Goal: Task Accomplishment & Management: Complete application form

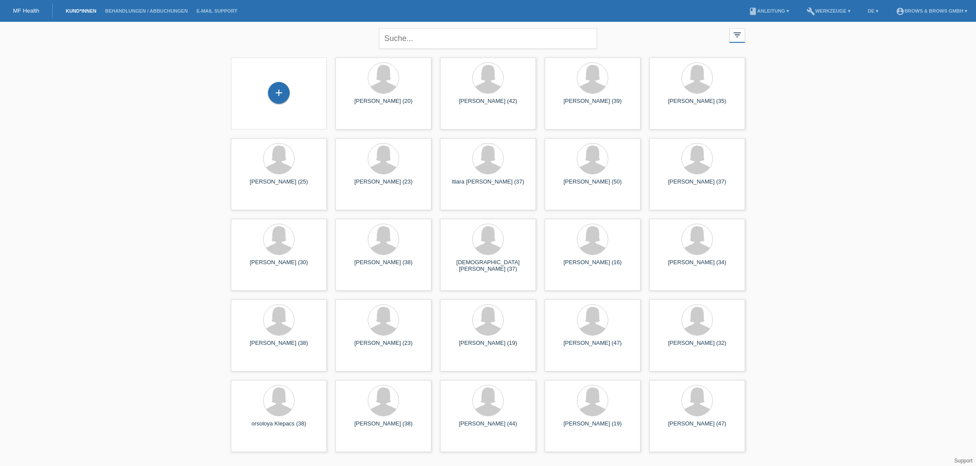
click at [83, 14] on li "Kund*innen" at bounding box center [80, 11] width 39 height 22
click at [83, 11] on link "Kund*innen" at bounding box center [80, 10] width 39 height 5
click at [282, 94] on div "+" at bounding box center [279, 93] width 22 height 22
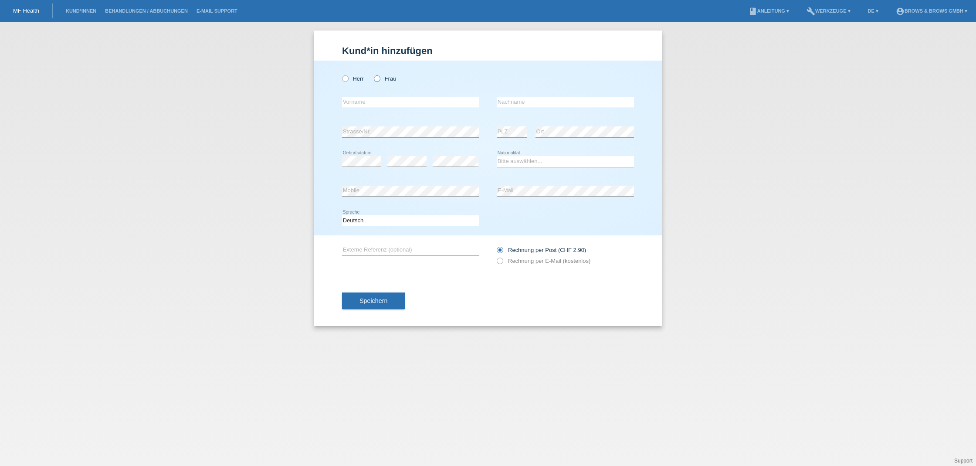
click at [373, 74] on icon at bounding box center [373, 74] width 0 height 0
click at [379, 79] on input "Frau" at bounding box center [377, 78] width 6 height 6
radio input "true"
type input "[PERSON_NAME]"
type input "Calota"
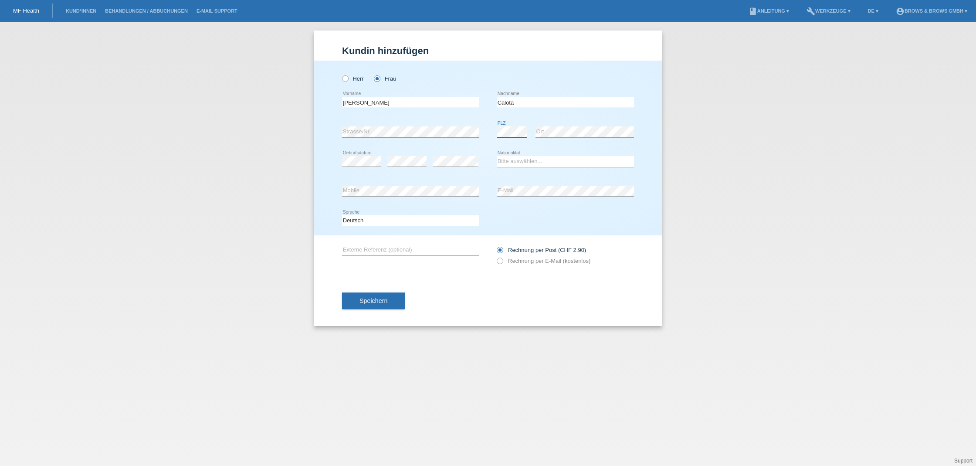
scroll to position [0, 0]
select select "RO"
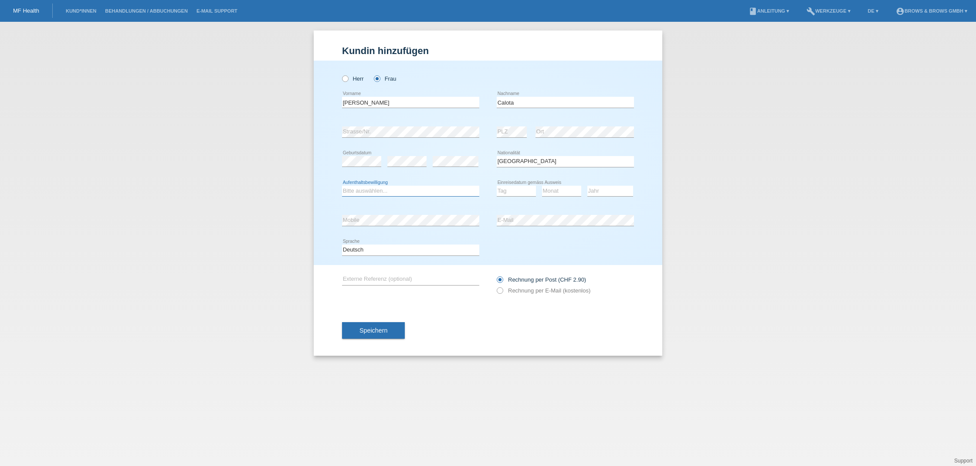
select select "B"
select select "06"
select select "2017"
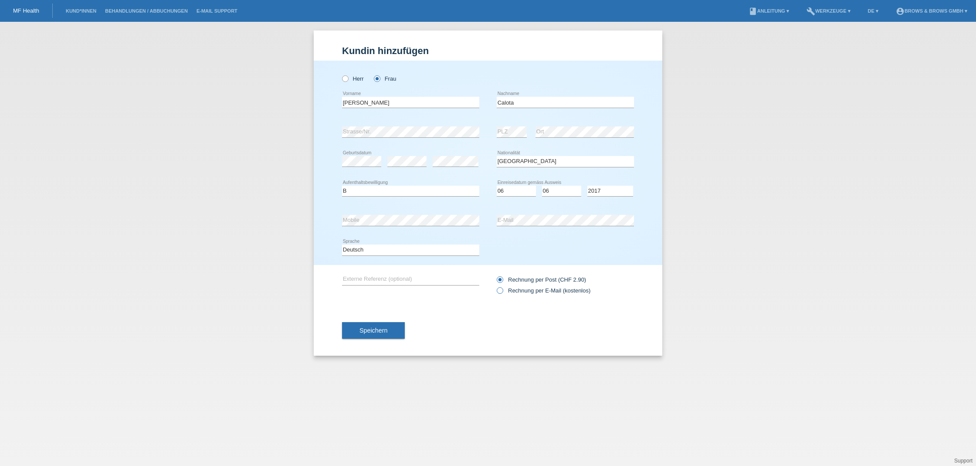
click at [495, 286] on icon at bounding box center [495, 286] width 0 height 0
click at [502, 290] on input "Rechnung per E-Mail (kostenlos)" at bounding box center [500, 292] width 6 height 11
radio input "true"
click at [383, 326] on button "Speichern" at bounding box center [373, 330] width 63 height 17
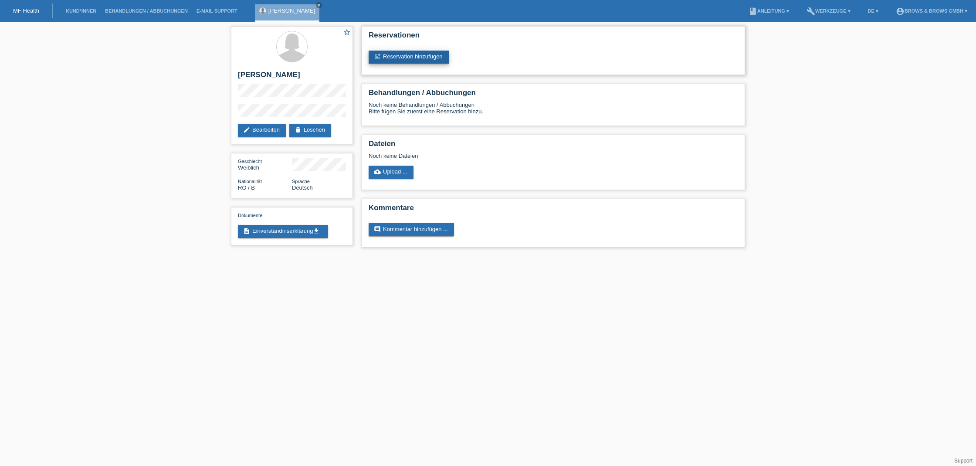
click at [406, 61] on link "post_add Reservation hinzufügen" at bounding box center [409, 57] width 80 height 13
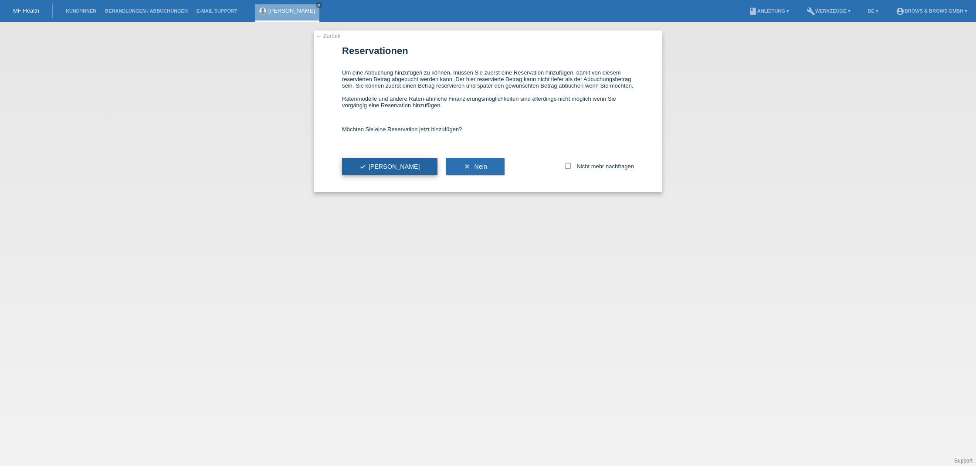
click at [383, 170] on button "check Ja" at bounding box center [389, 166] width 95 height 17
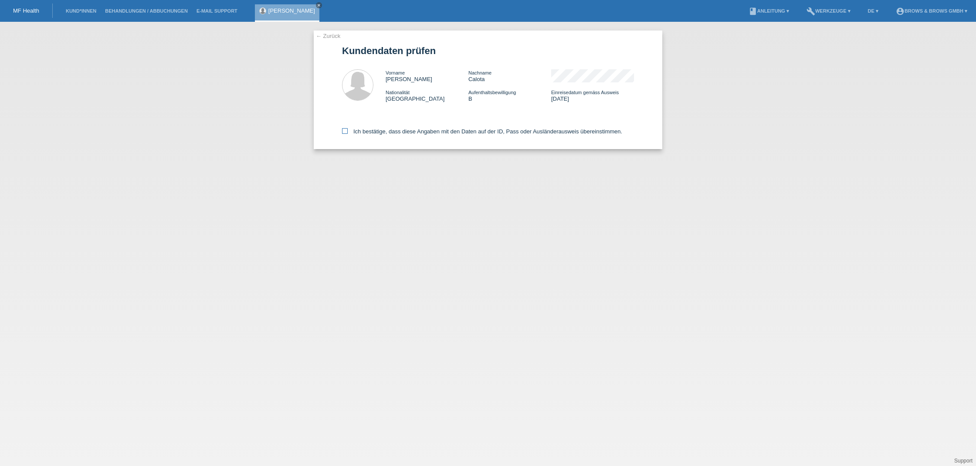
click at [346, 130] on icon at bounding box center [345, 131] width 6 height 6
click at [346, 130] on input "Ich bestätige, dass diese Angaben mit den Daten auf der ID, Pass oder Ausländer…" at bounding box center [345, 131] width 6 height 6
checkbox input "true"
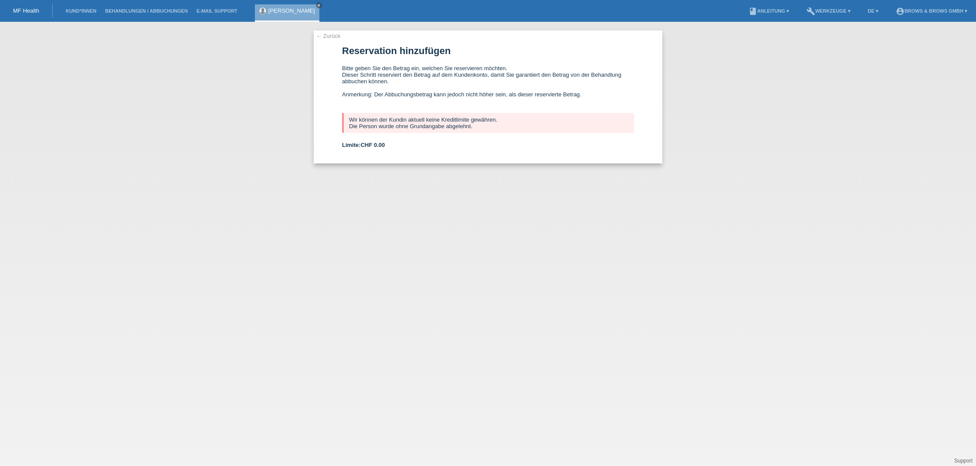
click at [329, 34] on link "← Zurück" at bounding box center [328, 36] width 24 height 7
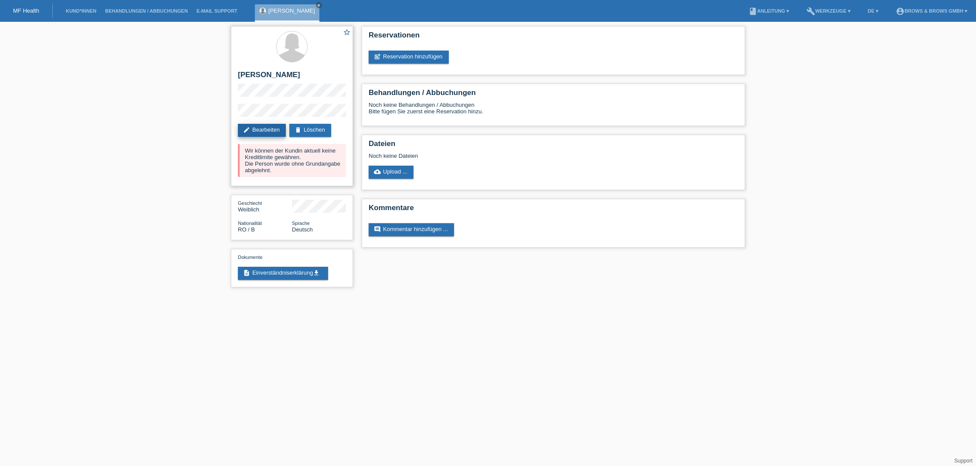
click at [264, 129] on link "edit Bearbeiten" at bounding box center [262, 130] width 48 height 13
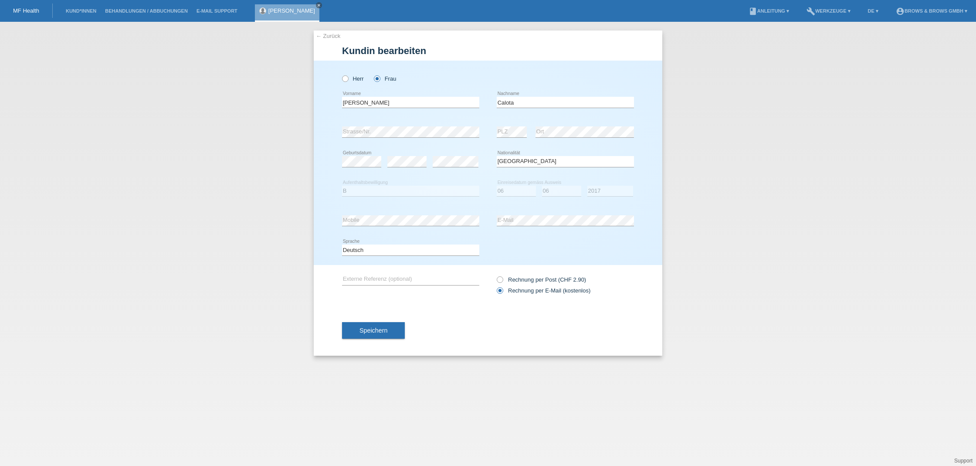
select select "RO"
select select "B"
select select "06"
select select "2017"
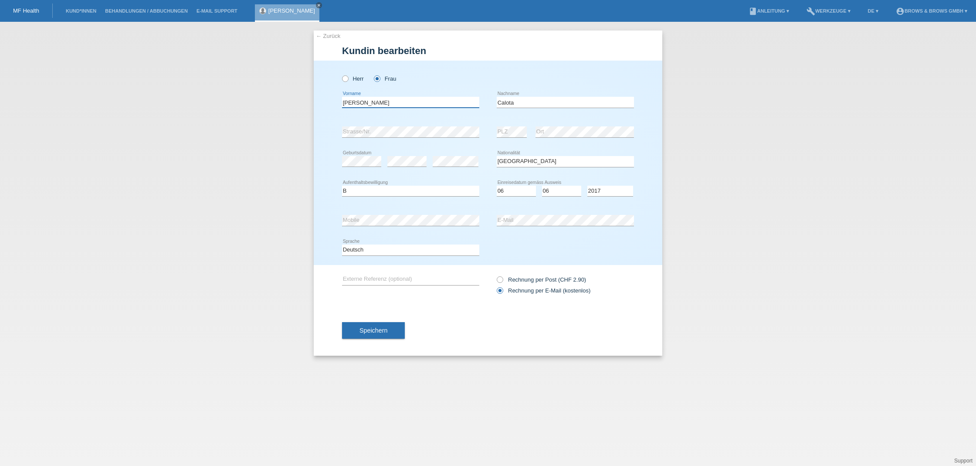
drag, startPoint x: 401, startPoint y: 102, endPoint x: 340, endPoint y: 101, distance: 61.0
click at [428, 101] on input "[PERSON_NAME]" at bounding box center [410, 102] width 137 height 11
click at [444, 80] on div "Herr Frau" at bounding box center [410, 79] width 137 height 18
click at [88, 10] on link "Kund*innen" at bounding box center [80, 10] width 39 height 5
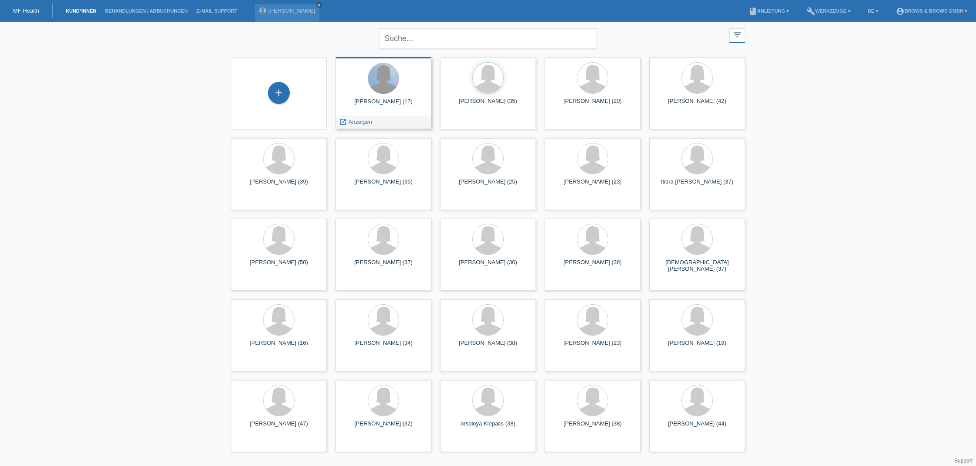
click at [381, 80] on div at bounding box center [383, 78] width 31 height 31
click at [367, 122] on span "Anzeigen" at bounding box center [361, 122] width 24 height 7
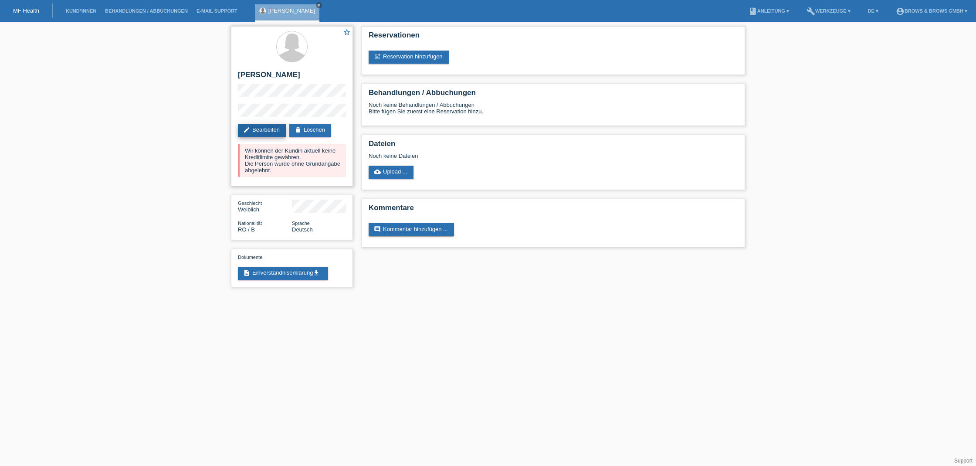
click at [272, 130] on link "edit Bearbeiten" at bounding box center [262, 130] width 48 height 13
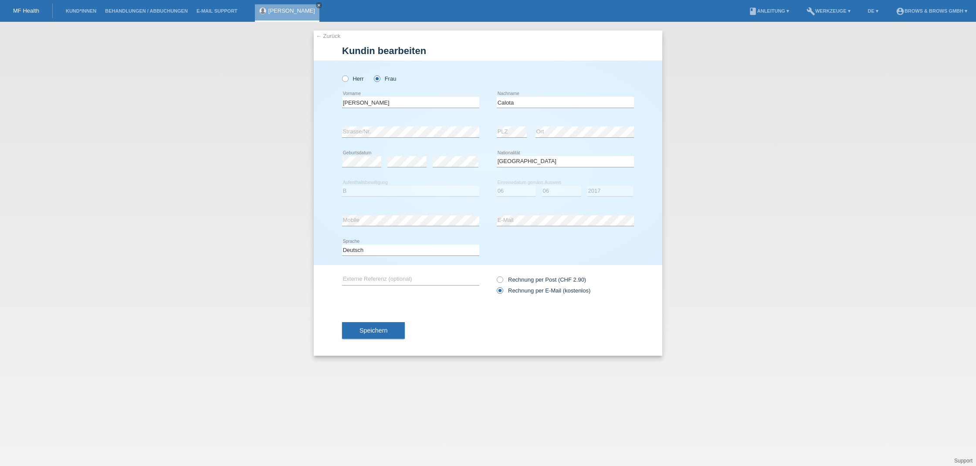
select select "RO"
select select "B"
select select "06"
select select "2017"
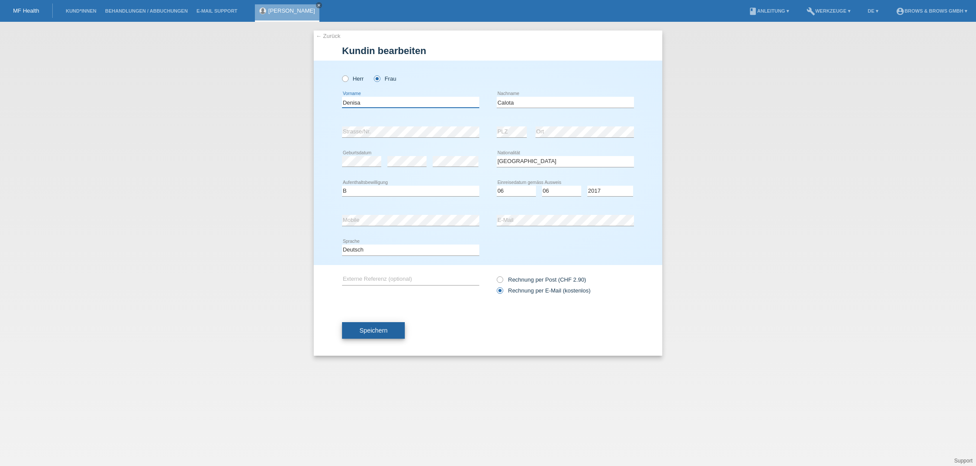
type input "Denisa"
click at [377, 327] on span "Speichern" at bounding box center [374, 330] width 28 height 7
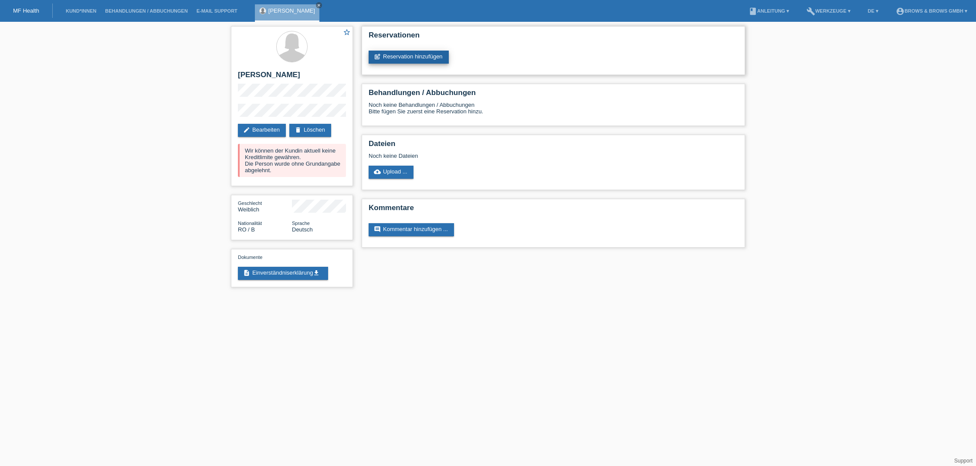
click at [413, 60] on link "post_add Reservation hinzufügen" at bounding box center [409, 57] width 80 height 13
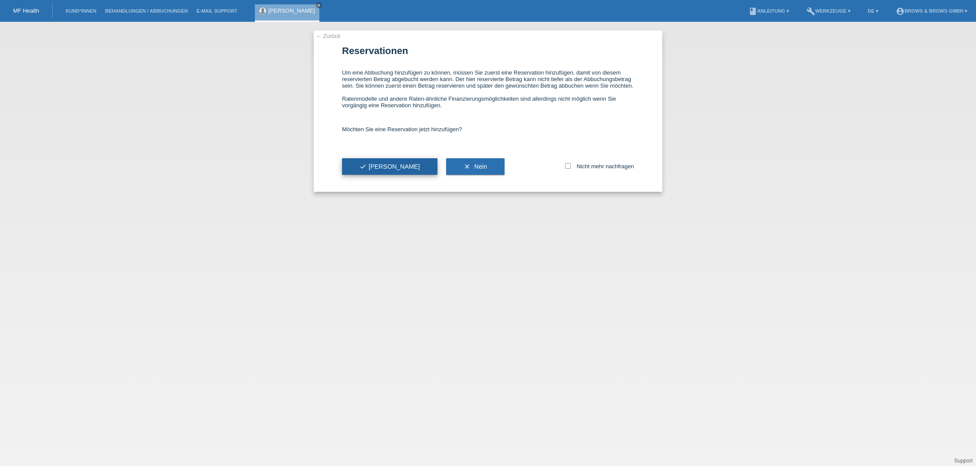
click at [375, 170] on span "check Ja" at bounding box center [390, 166] width 61 height 7
